Goal: Task Accomplishment & Management: Use online tool/utility

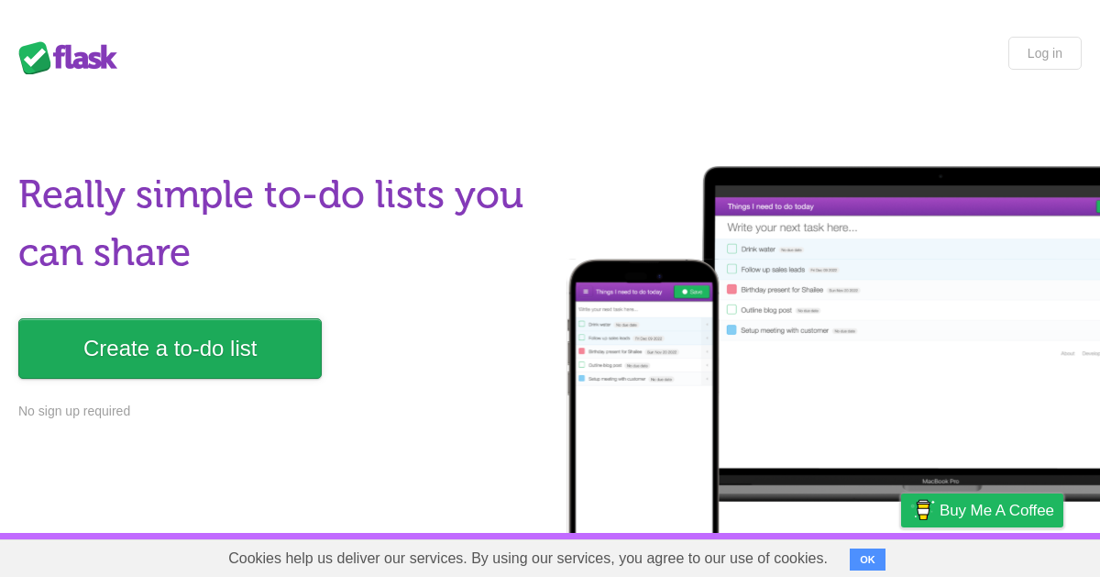
click at [271, 350] on link "Create a to-do list" at bounding box center [169, 348] width 303 height 61
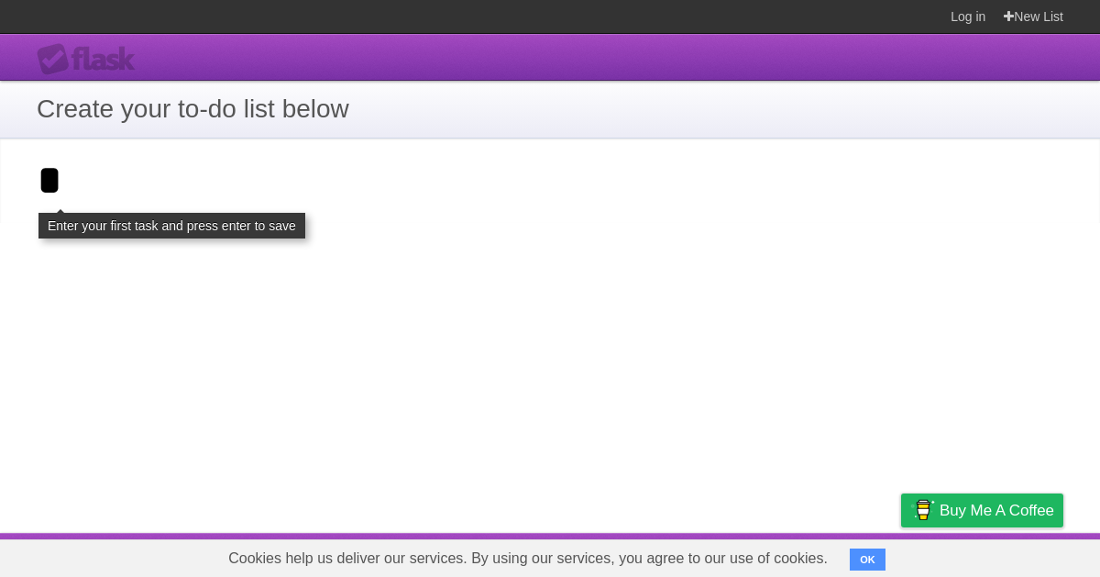
type input "*"
click input "**********" at bounding box center [0, 0] width 0 height 0
